Goal: Information Seeking & Learning: Learn about a topic

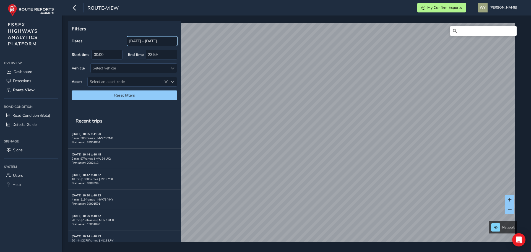
click at [149, 40] on input "[DATE] - [DATE]" at bounding box center [152, 41] width 50 height 10
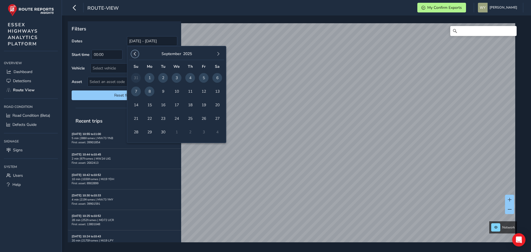
click at [133, 51] on button "button" at bounding box center [135, 54] width 8 height 8
click at [163, 75] on span "1" at bounding box center [163, 78] width 10 height 10
click at [215, 54] on button "button" at bounding box center [218, 54] width 8 height 8
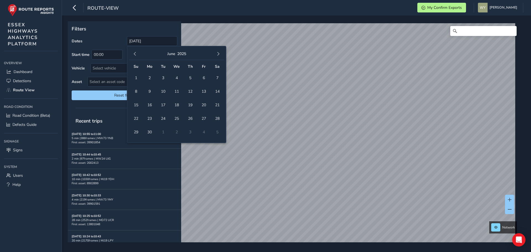
click at [215, 54] on button "button" at bounding box center [218, 54] width 8 height 8
click at [187, 132] on span "31" at bounding box center [190, 132] width 10 height 10
type input "[DATE] - [DATE]"
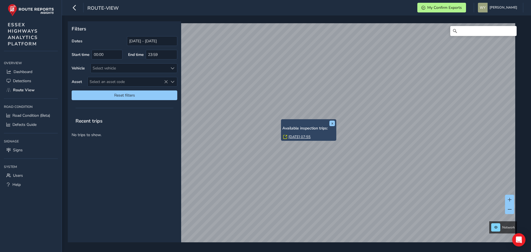
click at [291, 136] on link "[DATE] 07:55" at bounding box center [299, 136] width 22 height 5
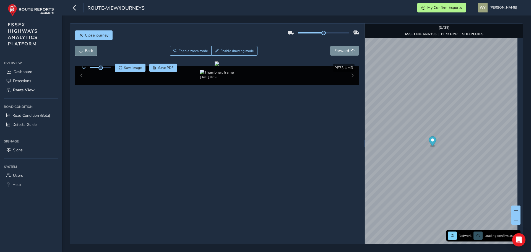
click at [86, 51] on span "Back" at bounding box center [89, 50] width 8 height 5
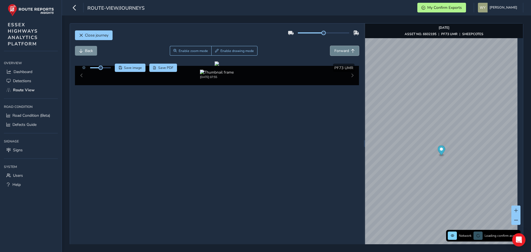
click at [342, 51] on span "Forward" at bounding box center [341, 50] width 15 height 5
click at [189, 49] on span "Enable zoom mode" at bounding box center [193, 51] width 29 height 4
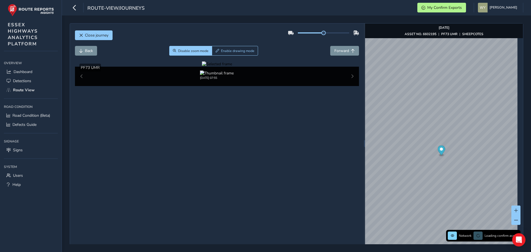
click at [232, 67] on div at bounding box center [217, 63] width 30 height 5
click at [151, 193] on img at bounding box center [459, 45] width 796 height 448
click at [202, 67] on div at bounding box center [217, 63] width 30 height 5
click at [198, 185] on img at bounding box center [374, 59] width 796 height 448
click at [442, 75] on img "Preview frame" at bounding box center [449, 73] width 14 height 4
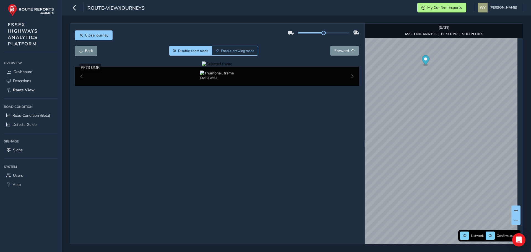
click at [87, 54] on button "Back" at bounding box center [86, 51] width 22 height 10
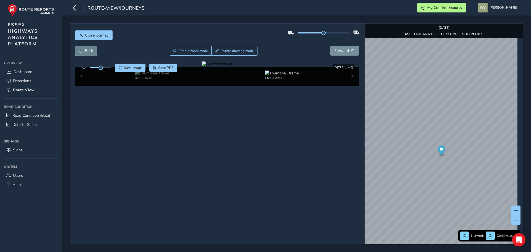
click at [87, 52] on span "Back" at bounding box center [89, 50] width 8 height 5
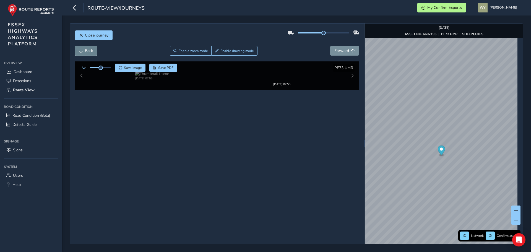
click at [87, 52] on span "Back" at bounding box center [89, 50] width 8 height 5
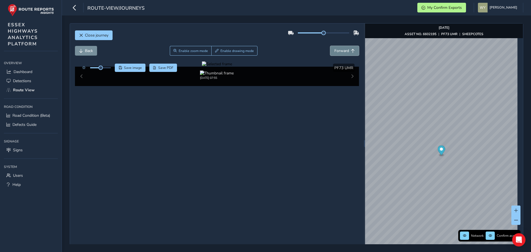
click at [337, 51] on span "Forward" at bounding box center [341, 50] width 15 height 5
click at [209, 67] on div at bounding box center [217, 63] width 30 height 5
click at [185, 178] on img at bounding box center [399, 71] width 796 height 448
click at [82, 50] on span "Back" at bounding box center [81, 51] width 4 height 4
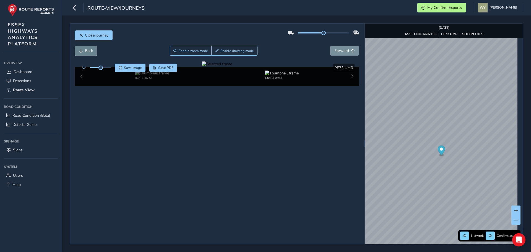
click at [82, 50] on span "Back" at bounding box center [81, 51] width 4 height 4
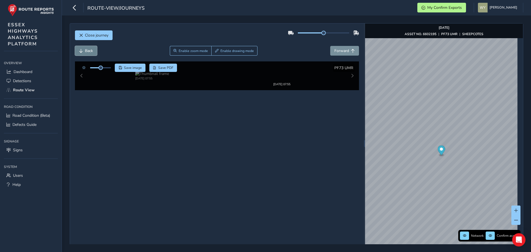
click at [82, 50] on span "Back" at bounding box center [81, 51] width 4 height 4
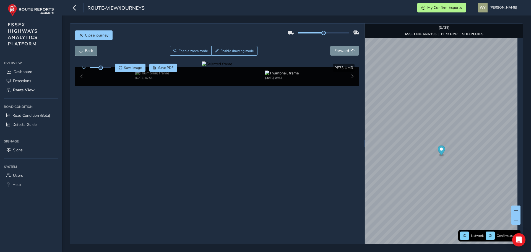
click at [82, 50] on span "Back" at bounding box center [81, 51] width 4 height 4
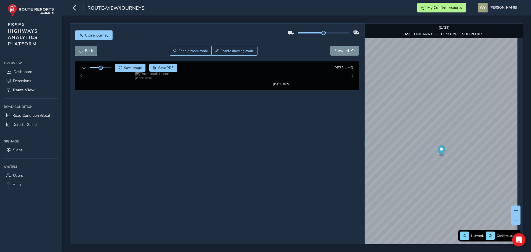
click at [82, 50] on span "Back" at bounding box center [81, 51] width 4 height 4
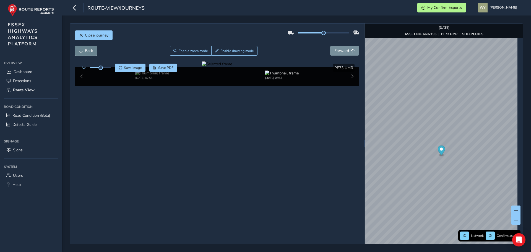
click at [82, 50] on span "Back" at bounding box center [81, 51] width 4 height 4
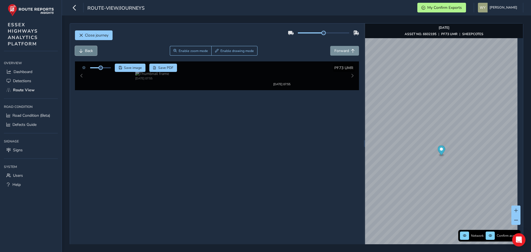
click at [82, 50] on span "Back" at bounding box center [81, 51] width 4 height 4
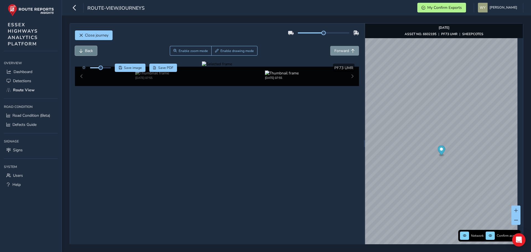
click at [82, 50] on span "Back" at bounding box center [81, 51] width 4 height 4
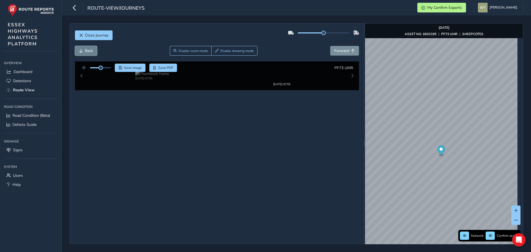
click at [82, 50] on span "Back" at bounding box center [81, 51] width 4 height 4
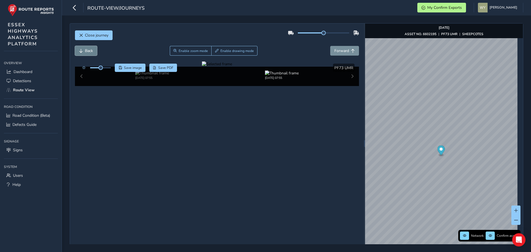
click at [82, 50] on span "Back" at bounding box center [81, 51] width 4 height 4
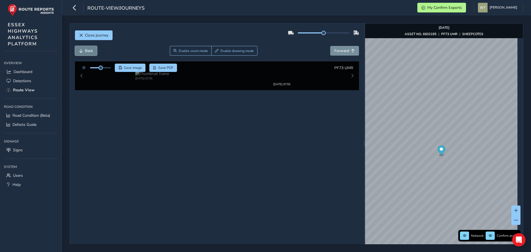
click at [82, 50] on span "Back" at bounding box center [81, 51] width 4 height 4
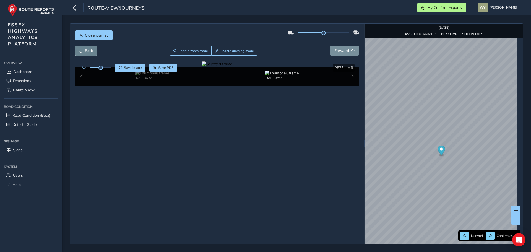
click at [82, 50] on span "Back" at bounding box center [81, 51] width 4 height 4
click at [232, 67] on div at bounding box center [217, 63] width 30 height 5
click at [251, 158] on img at bounding box center [278, 108] width 796 height 448
click at [82, 52] on span "Back" at bounding box center [81, 51] width 4 height 4
click at [232, 67] on div at bounding box center [217, 63] width 30 height 5
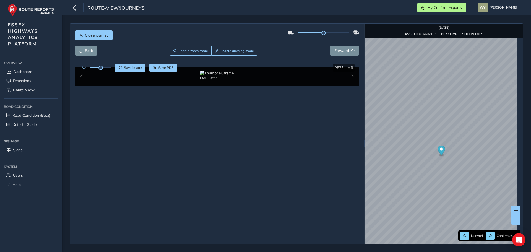
click at [236, 164] on img at bounding box center [304, 97] width 796 height 448
click at [88, 51] on span "Back" at bounding box center [89, 50] width 8 height 5
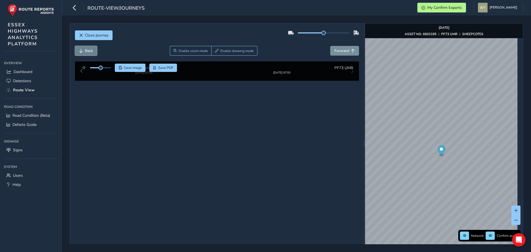
click at [88, 51] on span "Back" at bounding box center [89, 50] width 8 height 5
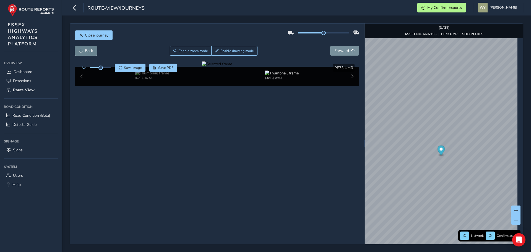
click at [88, 51] on span "Back" at bounding box center [89, 50] width 8 height 5
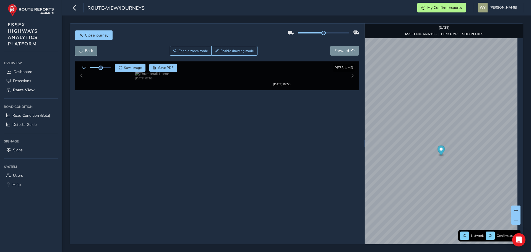
click at [88, 51] on span "Back" at bounding box center [89, 50] width 8 height 5
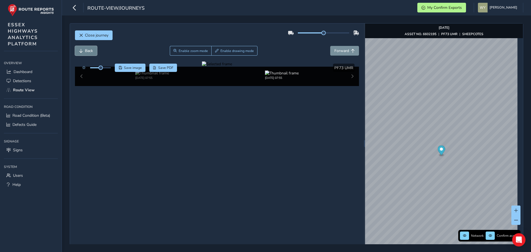
click at [88, 52] on span "Back" at bounding box center [89, 50] width 8 height 5
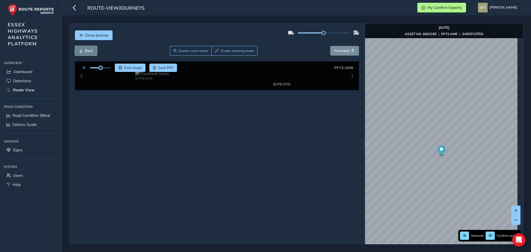
click at [88, 52] on span "Back" at bounding box center [89, 50] width 8 height 5
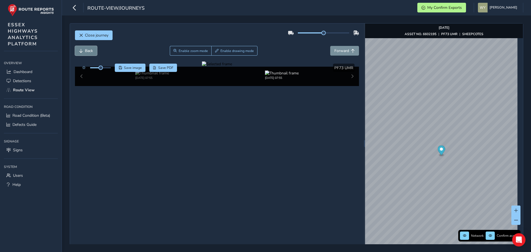
click at [88, 52] on span "Back" at bounding box center [89, 50] width 8 height 5
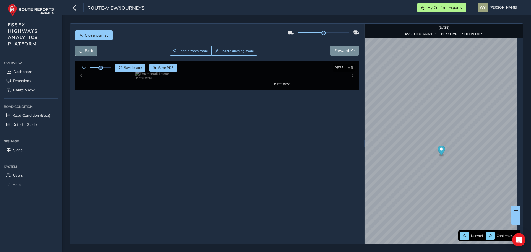
click at [88, 52] on span "Back" at bounding box center [89, 50] width 8 height 5
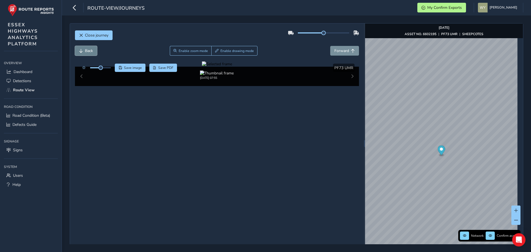
click at [86, 50] on span "Back" at bounding box center [89, 50] width 8 height 5
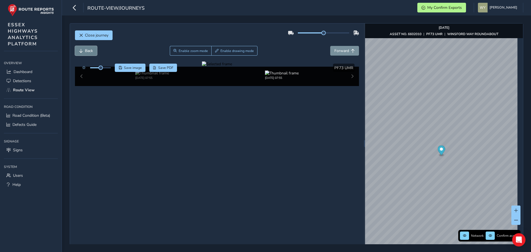
click at [86, 50] on span "Back" at bounding box center [89, 50] width 8 height 5
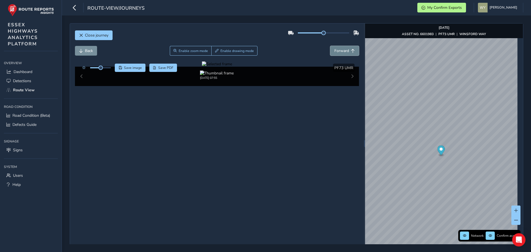
click at [339, 50] on span "Forward" at bounding box center [341, 50] width 15 height 5
click at [195, 52] on span "Enable zoom mode" at bounding box center [193, 51] width 29 height 4
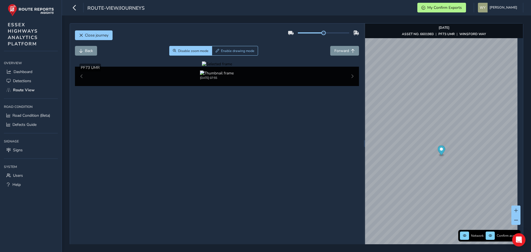
click at [232, 67] on div at bounding box center [217, 63] width 30 height 5
click at [252, 164] on img at bounding box center [275, 98] width 796 height 448
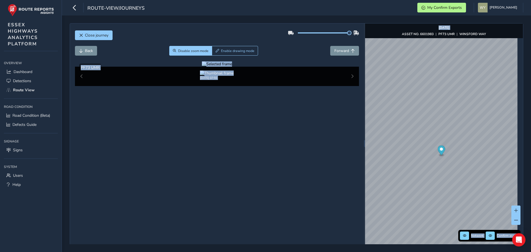
drag, startPoint x: 320, startPoint y: 33, endPoint x: 374, endPoint y: 34, distance: 53.3
click at [374, 34] on div "Close journey Back Disable zoom mode Enable drawing mode Forward Click and Drag…" at bounding box center [296, 143] width 453 height 240
click at [295, 57] on div "Back Disable zoom mode Enable drawing mode Forward" at bounding box center [217, 53] width 284 height 15
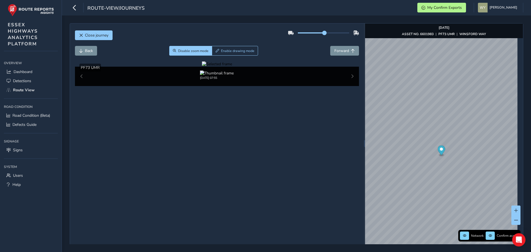
drag, startPoint x: 346, startPoint y: 32, endPoint x: 321, endPoint y: 34, distance: 25.8
click at [322, 34] on span at bounding box center [324, 33] width 4 height 4
click at [94, 52] on button "Back" at bounding box center [86, 51] width 22 height 10
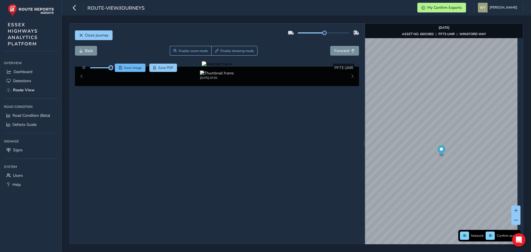
drag, startPoint x: 101, startPoint y: 69, endPoint x: 117, endPoint y: 69, distance: 16.0
click at [117, 69] on div "Save image Save PDF" at bounding box center [128, 68] width 98 height 8
click at [342, 48] on span "Forward" at bounding box center [341, 50] width 15 height 5
click at [232, 67] on div at bounding box center [217, 63] width 30 height 5
click at [311, 162] on img at bounding box center [168, 101] width 796 height 448
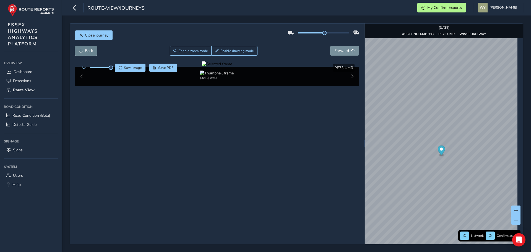
click at [86, 51] on span "Back" at bounding box center [89, 50] width 8 height 5
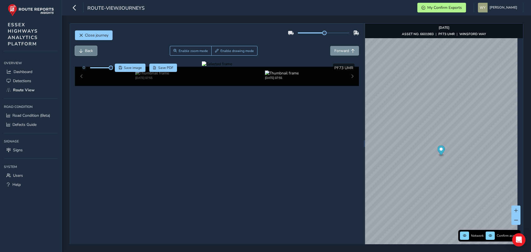
click at [86, 51] on span "Back" at bounding box center [89, 50] width 8 height 5
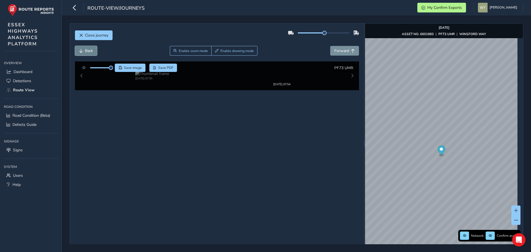
click at [86, 51] on span "Back" at bounding box center [89, 50] width 8 height 5
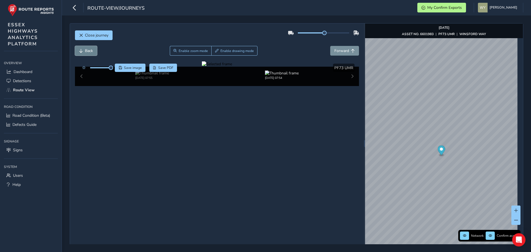
click at [86, 51] on span "Back" at bounding box center [89, 50] width 8 height 5
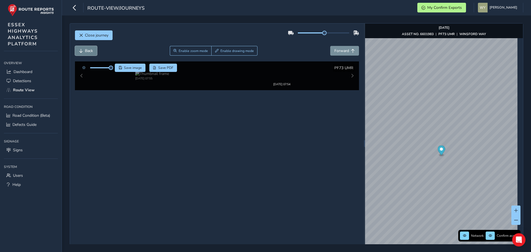
click at [86, 51] on span "Back" at bounding box center [89, 50] width 8 height 5
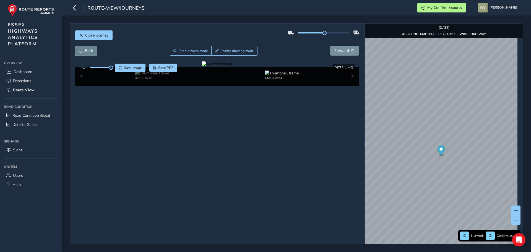
click at [86, 51] on span "Back" at bounding box center [89, 50] width 8 height 5
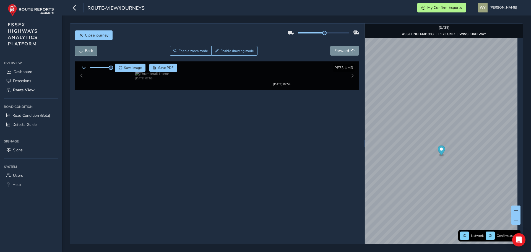
click at [86, 51] on span "Back" at bounding box center [89, 50] width 8 height 5
